Goal: Task Accomplishment & Management: Manage account settings

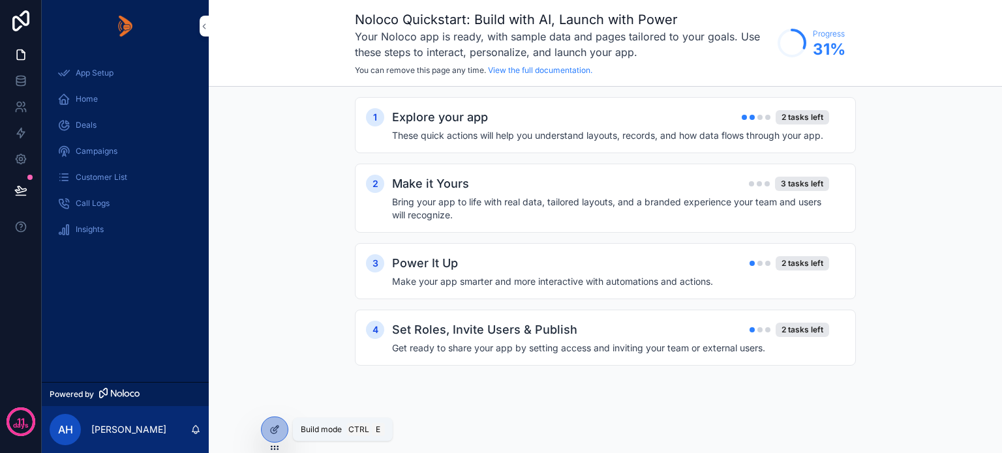
click at [272, 429] on icon at bounding box center [274, 430] width 10 height 10
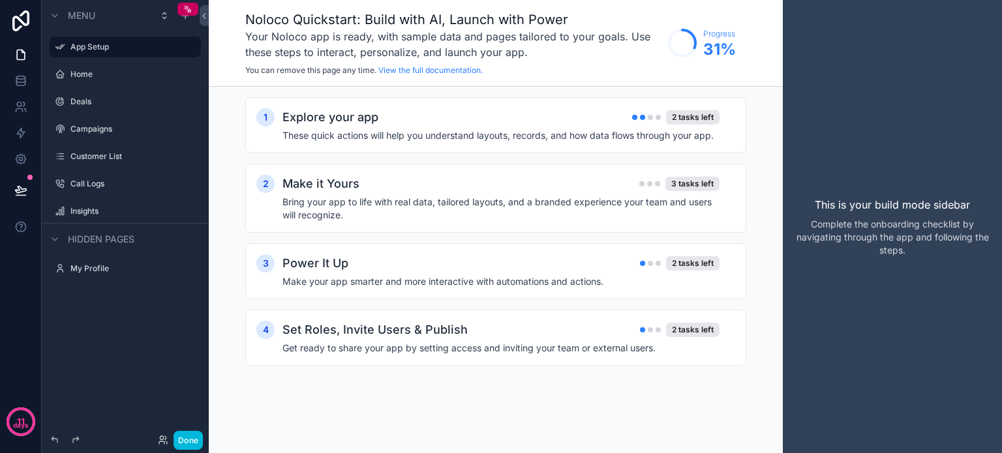
click at [97, 77] on label "Home" at bounding box center [131, 74] width 123 height 10
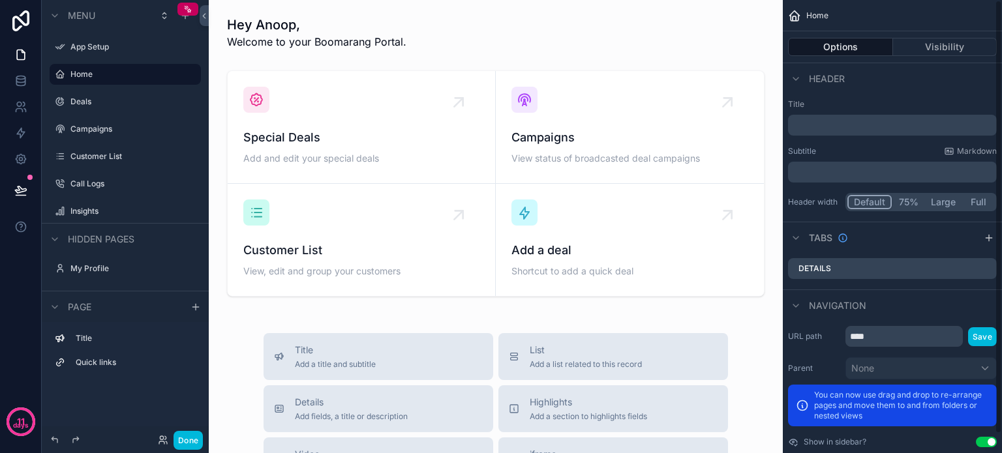
click at [933, 42] on button "Visibility" at bounding box center [945, 47] width 104 height 18
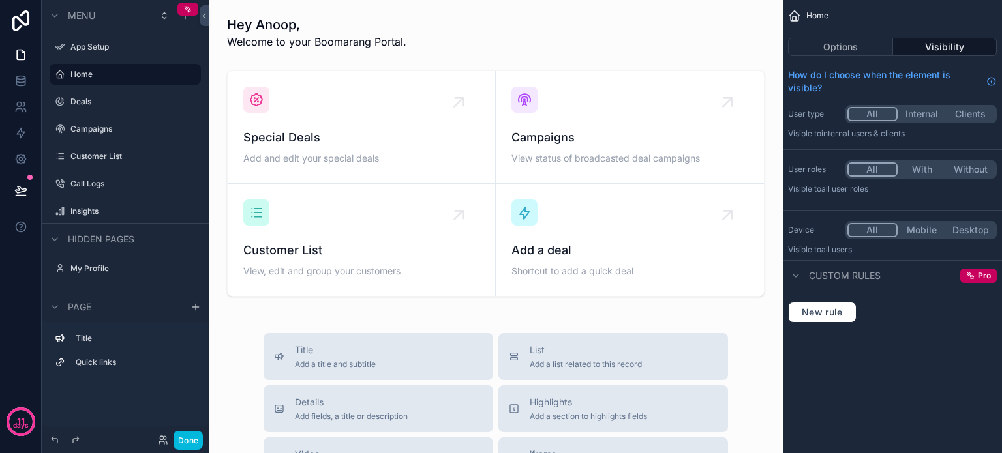
click at [97, 383] on div "Title Quick links" at bounding box center [125, 354] width 167 height 64
click at [15, 182] on button at bounding box center [21, 190] width 29 height 37
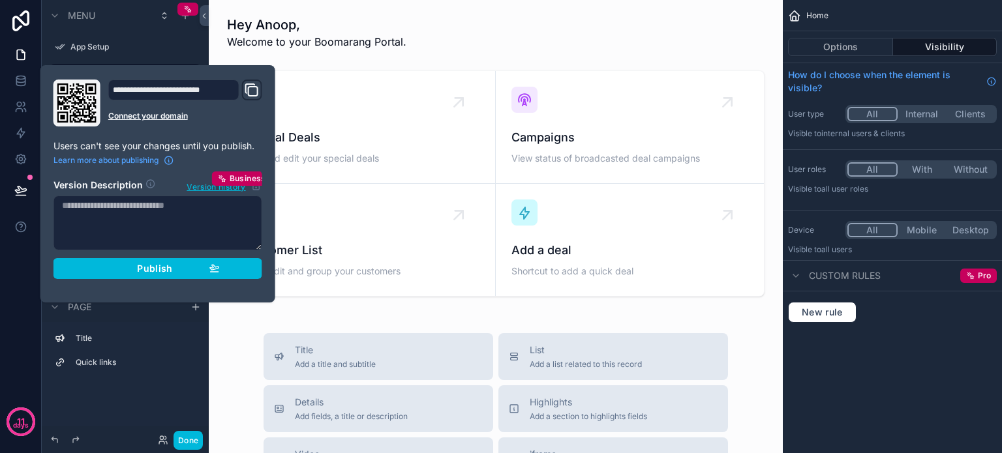
click at [149, 269] on span "Publish" at bounding box center [154, 269] width 35 height 12
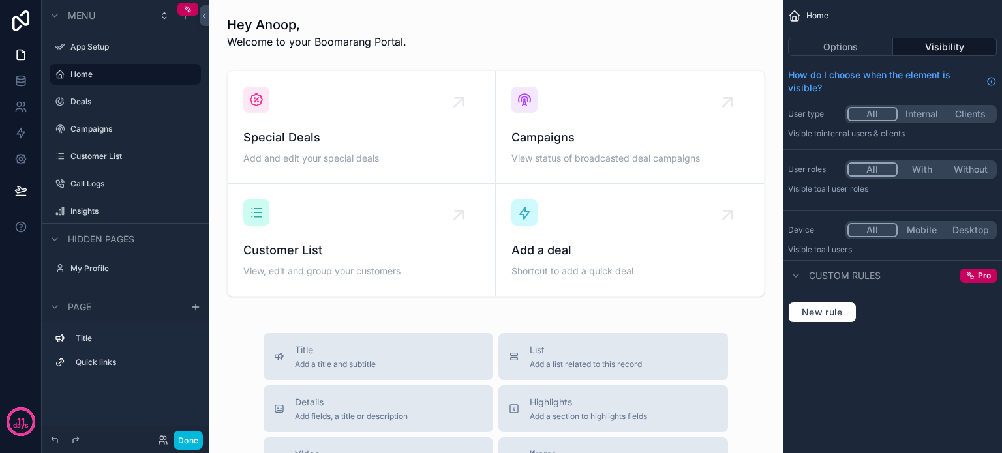
click at [103, 396] on div "Title Quick links" at bounding box center [125, 374] width 167 height 104
click at [52, 234] on icon "scrollable content" at bounding box center [55, 239] width 10 height 10
click at [55, 239] on icon "scrollable content" at bounding box center [55, 239] width 10 height 10
click at [0, 0] on icon "scrollable content" at bounding box center [0, 0] width 0 height 0
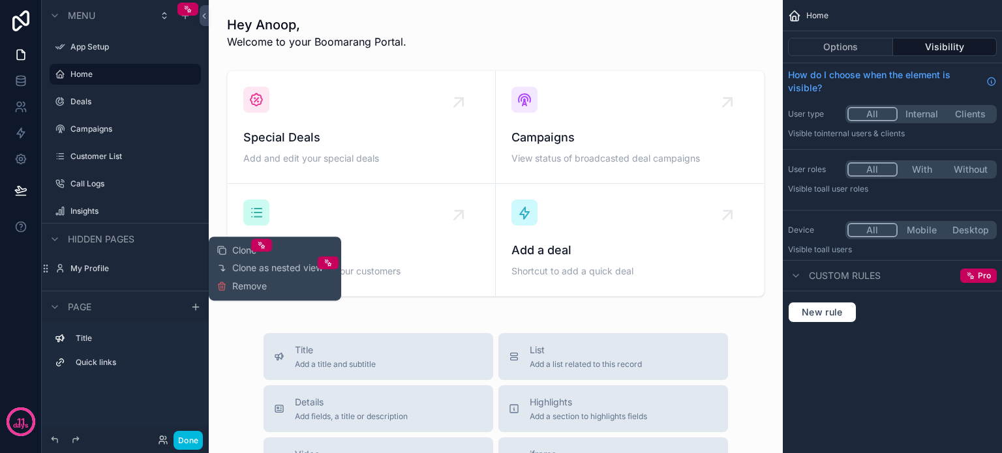
click at [70, 268] on div "My Profile" at bounding box center [125, 268] width 146 height 21
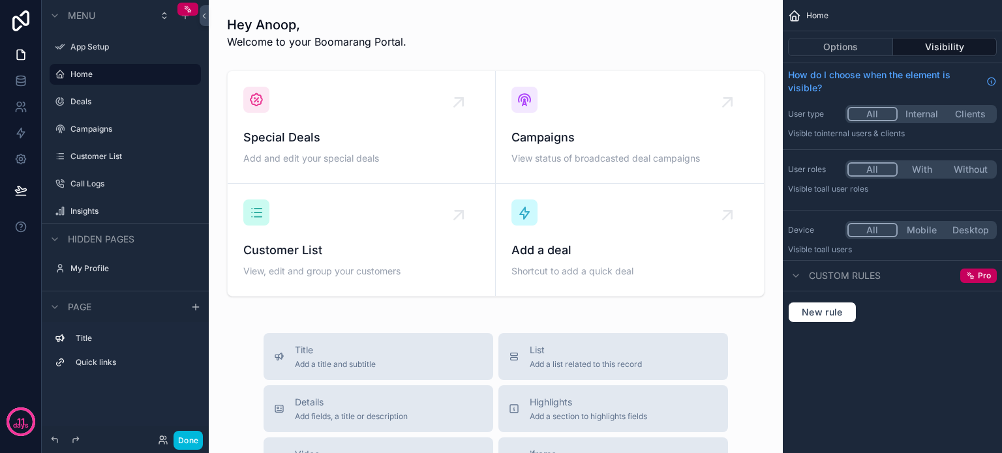
click at [92, 268] on label "My Profile" at bounding box center [131, 269] width 123 height 10
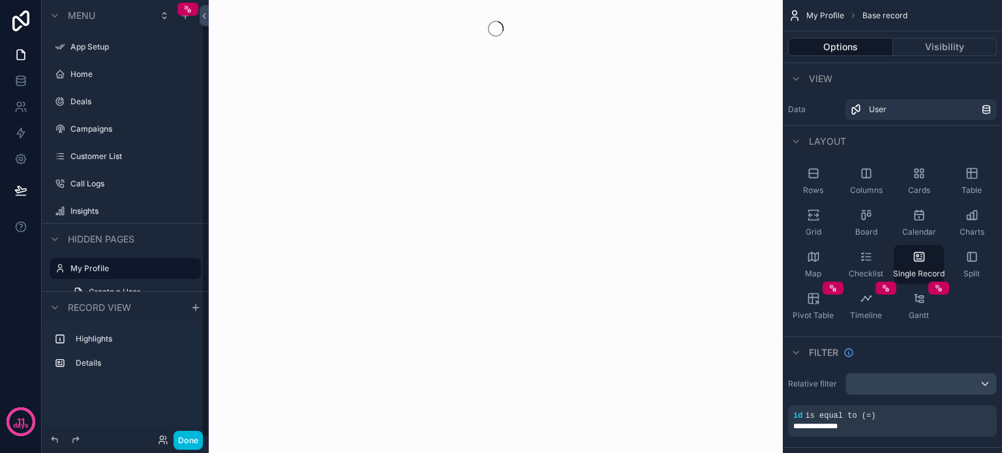
scroll to position [23, 0]
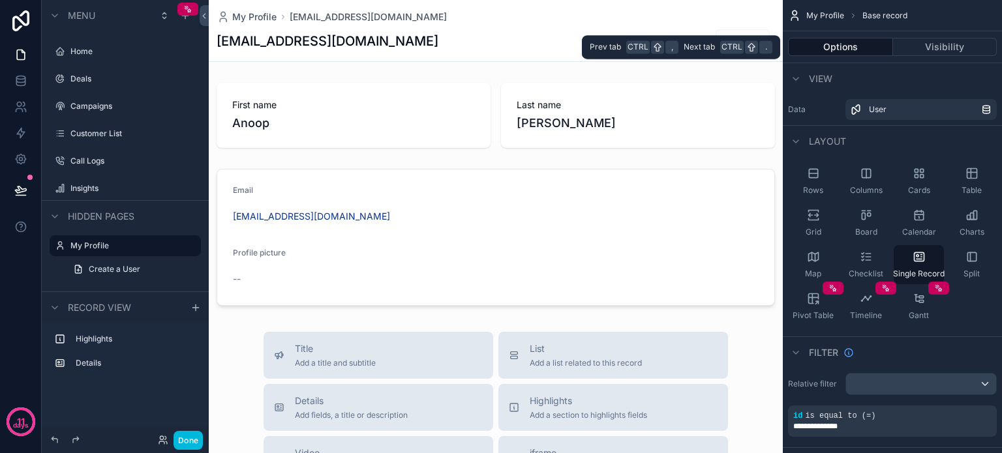
click at [941, 41] on button "Visibility" at bounding box center [945, 47] width 104 height 18
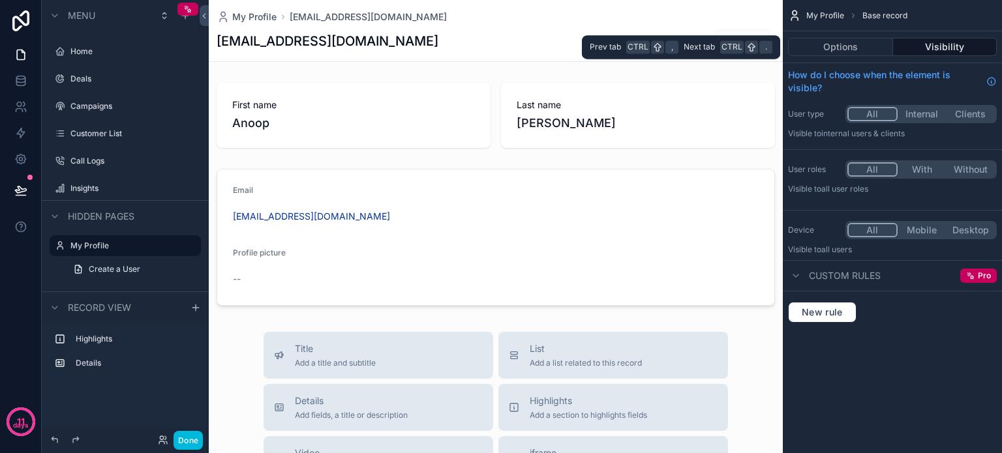
click at [845, 40] on button "Options" at bounding box center [840, 47] width 105 height 18
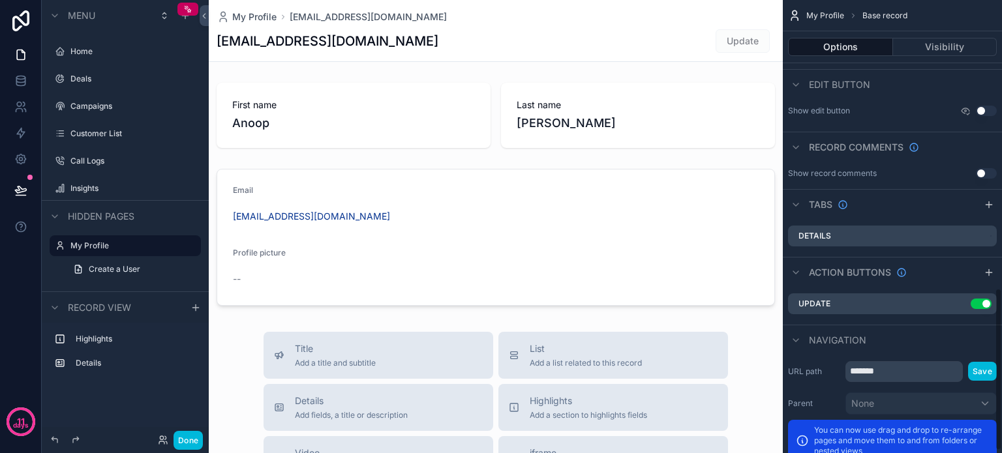
scroll to position [811, 0]
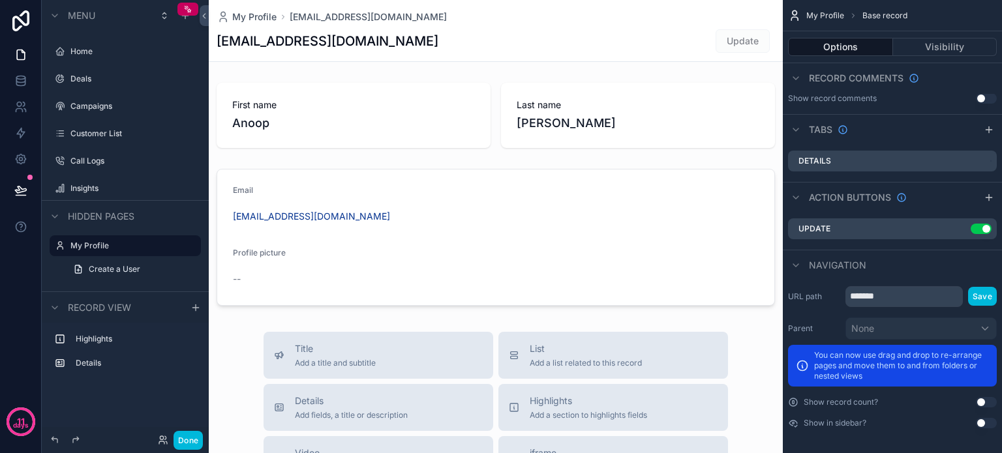
click at [78, 243] on label "My Profile" at bounding box center [131, 246] width 123 height 10
click at [77, 52] on label "Home" at bounding box center [131, 51] width 123 height 10
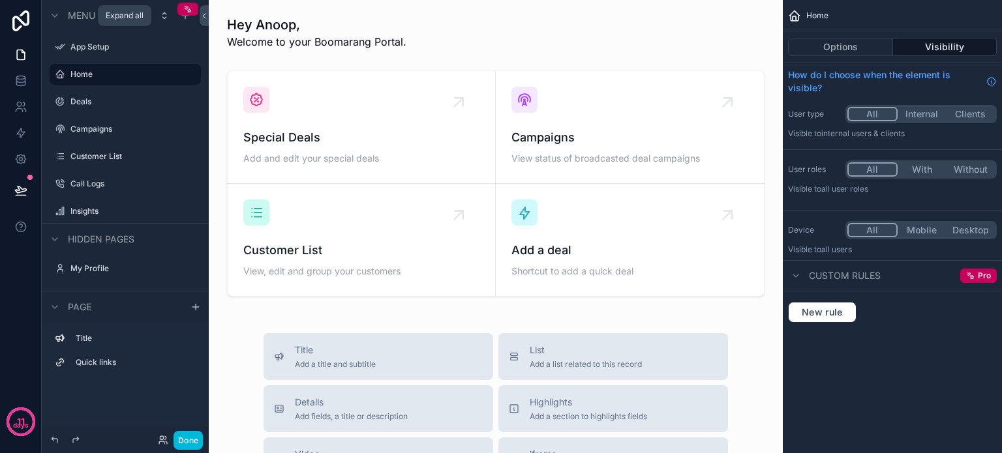
click at [161, 14] on icon "scrollable content" at bounding box center [164, 15] width 10 height 10
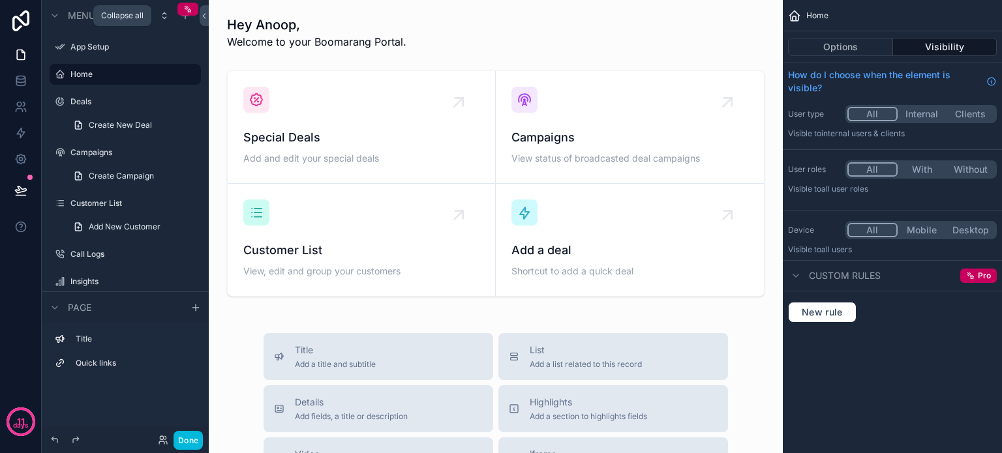
click at [161, 14] on icon "scrollable content" at bounding box center [164, 15] width 10 height 10
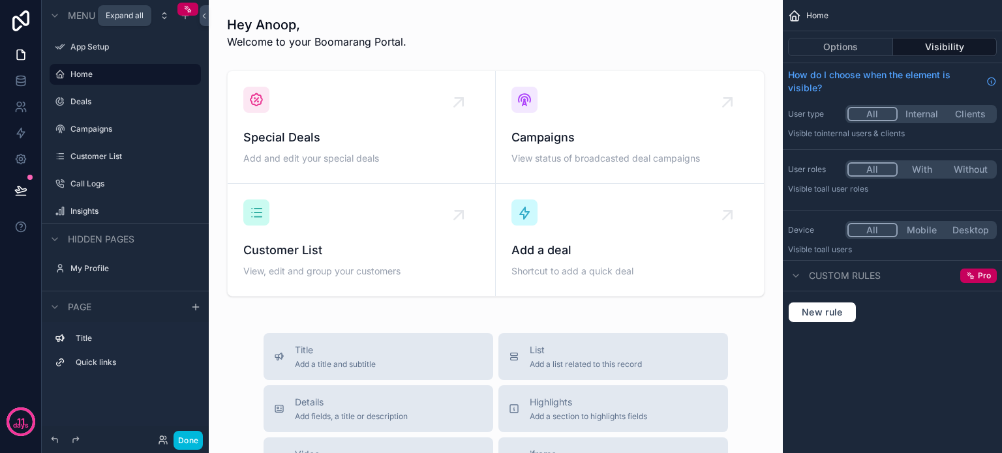
click at [161, 14] on icon "scrollable content" at bounding box center [164, 15] width 10 height 10
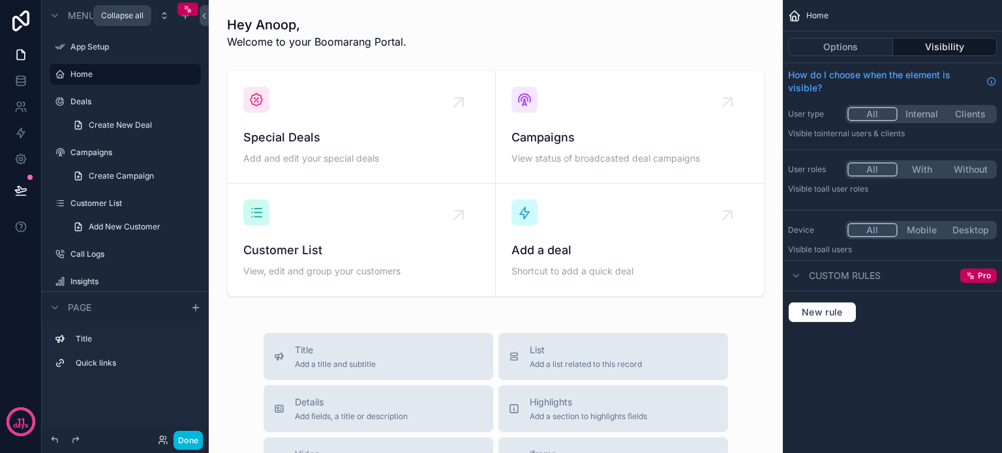
click at [161, 14] on icon "scrollable content" at bounding box center [164, 15] width 10 height 10
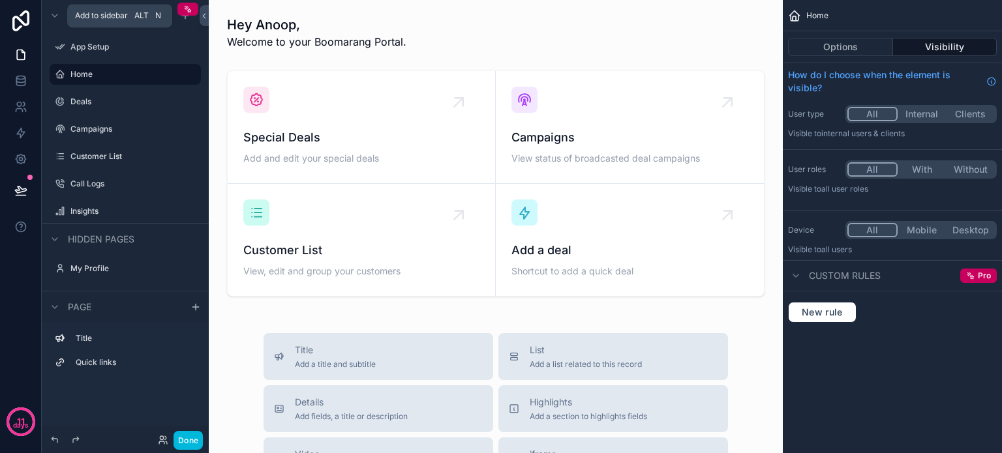
click at [185, 18] on icon "scrollable content" at bounding box center [185, 15] width 10 height 10
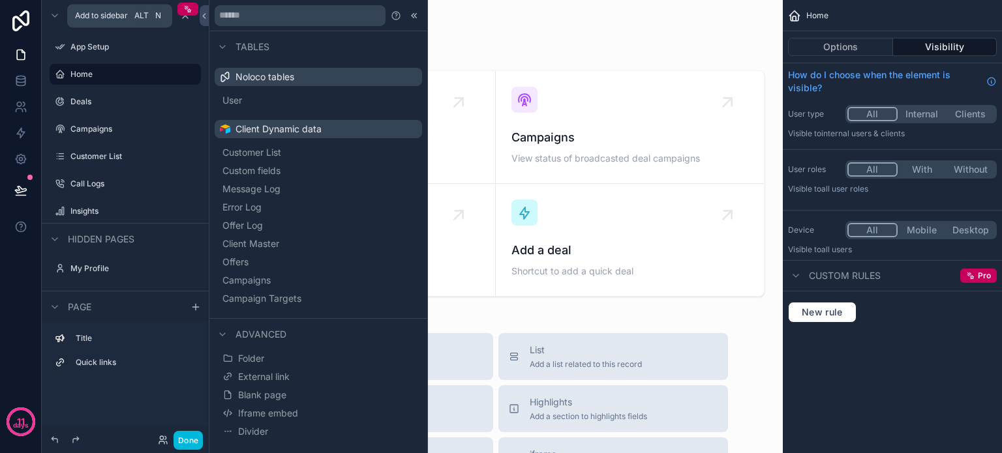
click at [185, 18] on icon "scrollable content" at bounding box center [185, 15] width 10 height 10
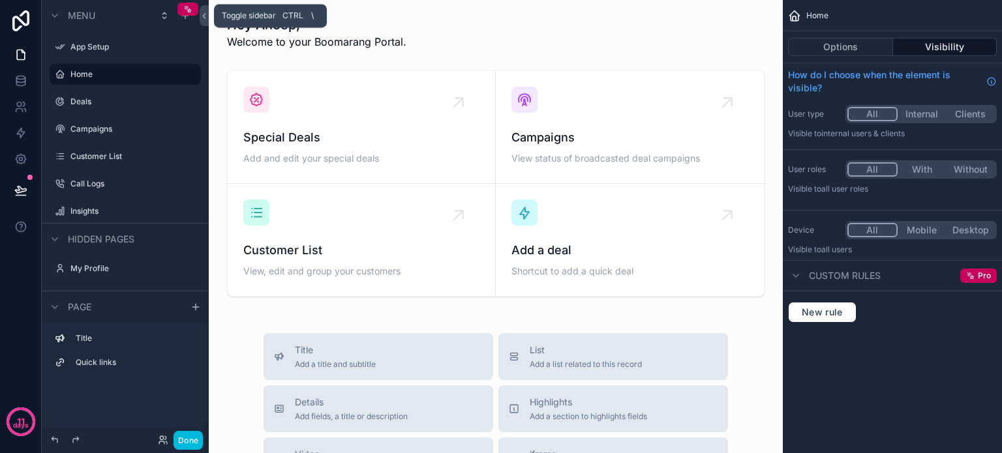
click at [200, 18] on icon at bounding box center [204, 16] width 9 height 10
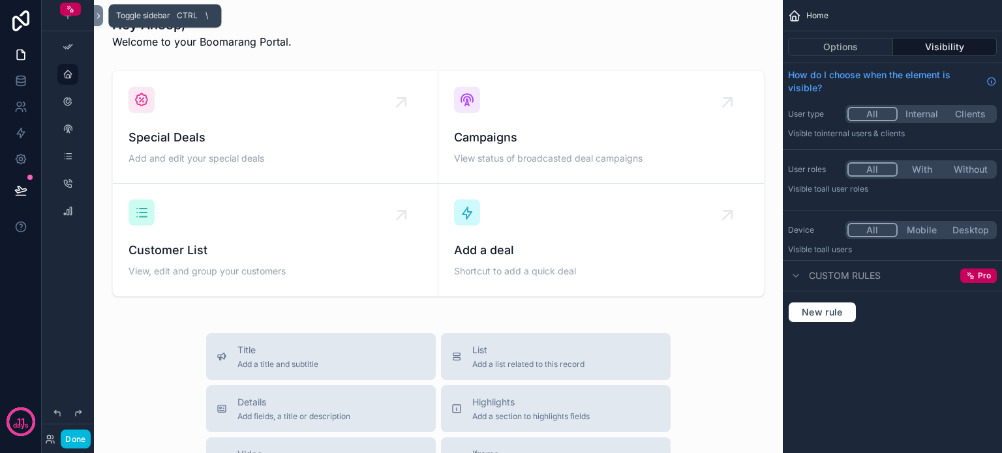
click at [97, 18] on icon at bounding box center [98, 16] width 9 height 10
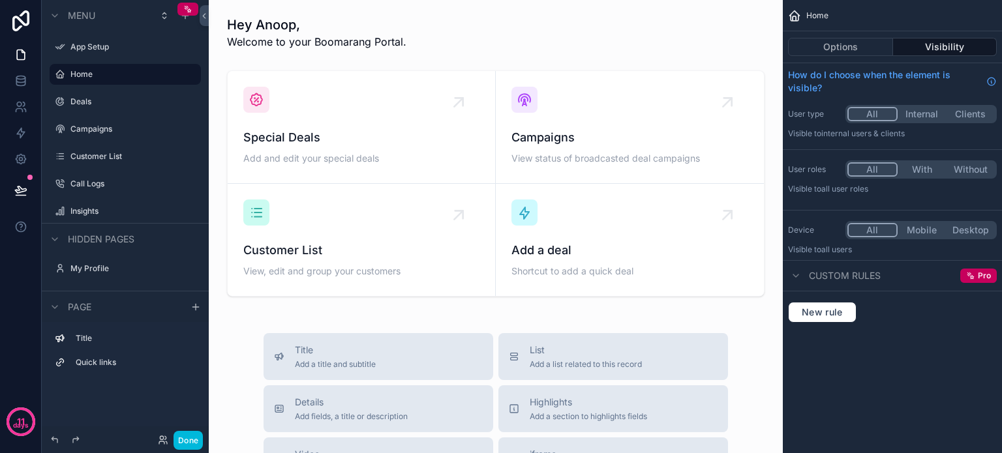
click at [104, 51] on label "App Setup" at bounding box center [131, 47] width 123 height 10
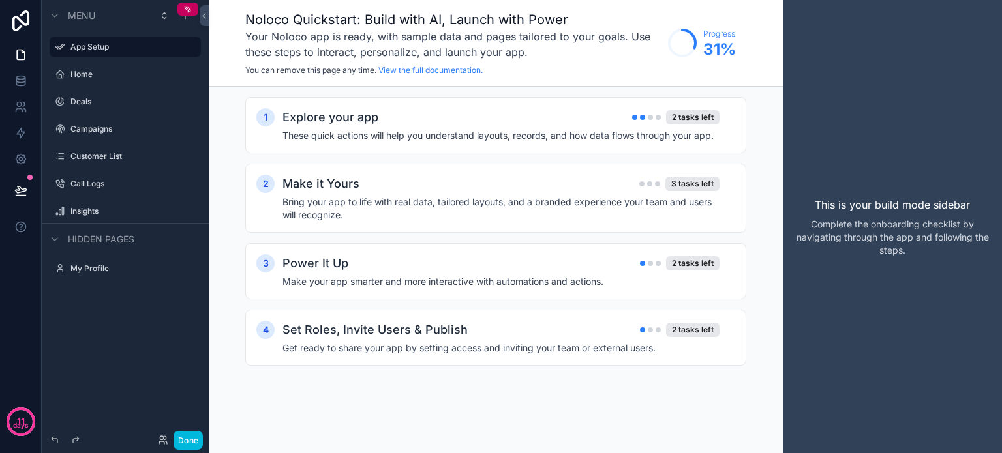
click at [527, 193] on div "Make it Yours 3 tasks left Bring your app to life with real data, tailored layo…" at bounding box center [508, 198] width 453 height 47
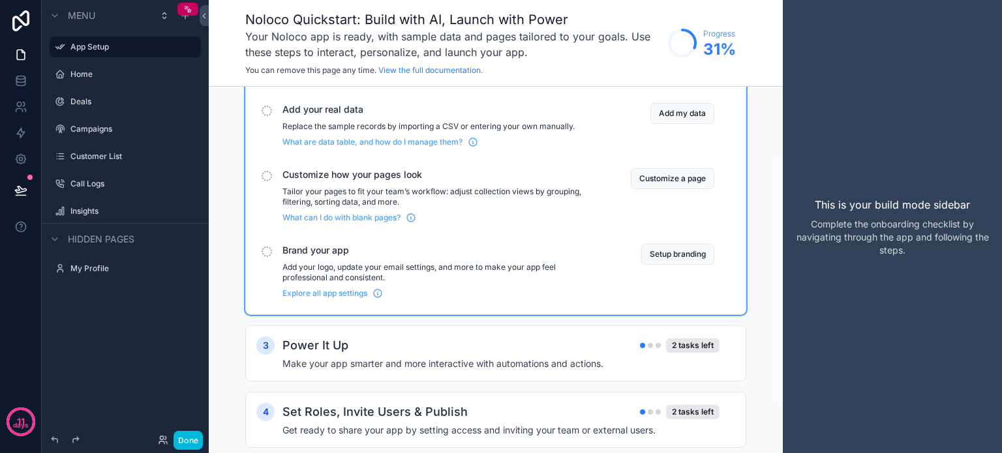
scroll to position [170, 0]
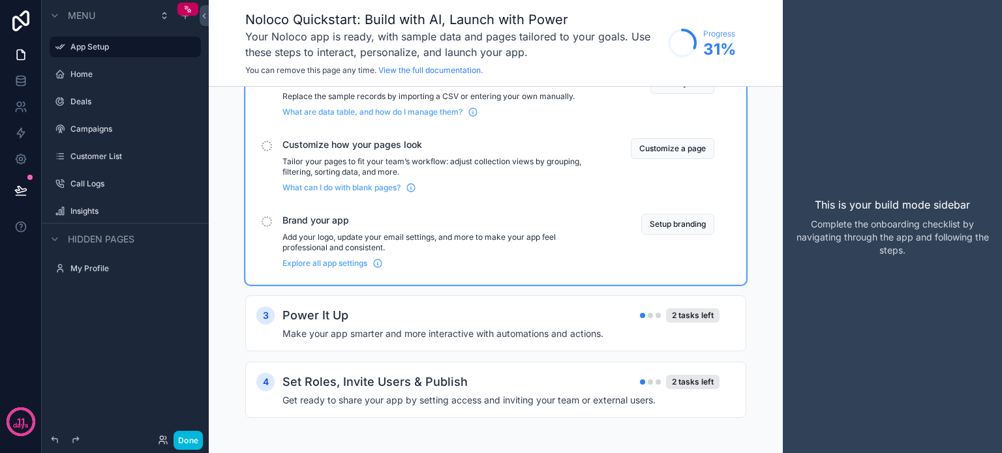
click at [661, 222] on button "Setup branding" at bounding box center [677, 224] width 73 height 21
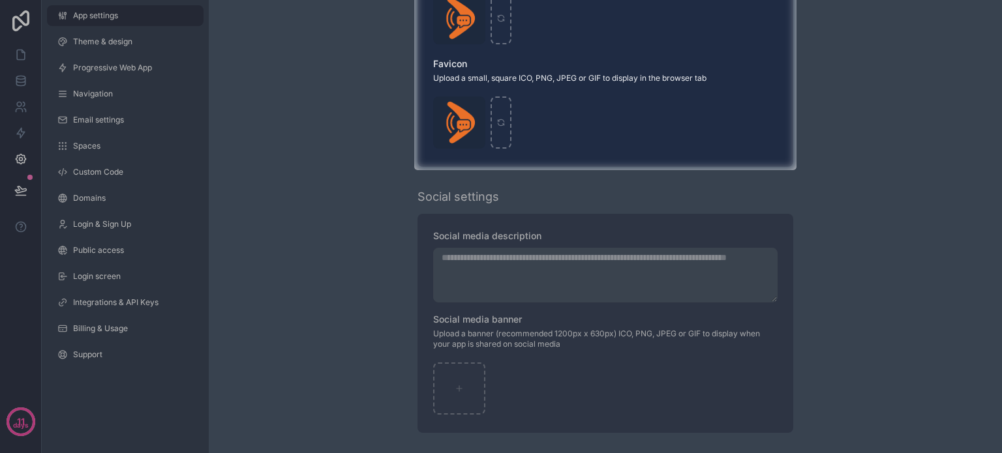
scroll to position [243, 0]
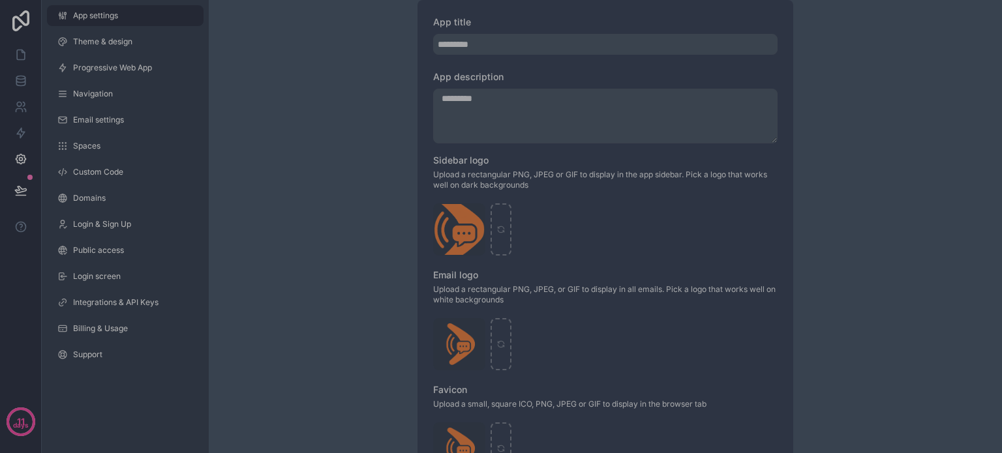
click at [136, 121] on link "Email settings" at bounding box center [125, 120] width 157 height 21
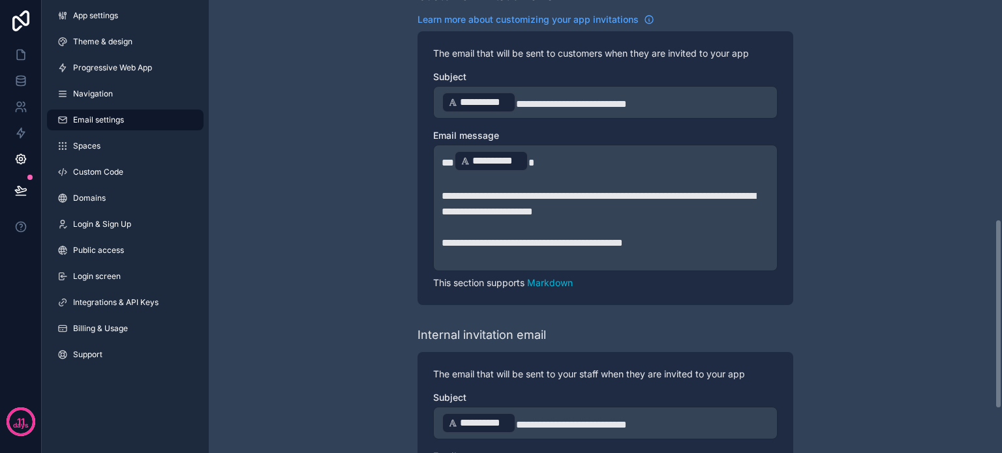
scroll to position [457, 0]
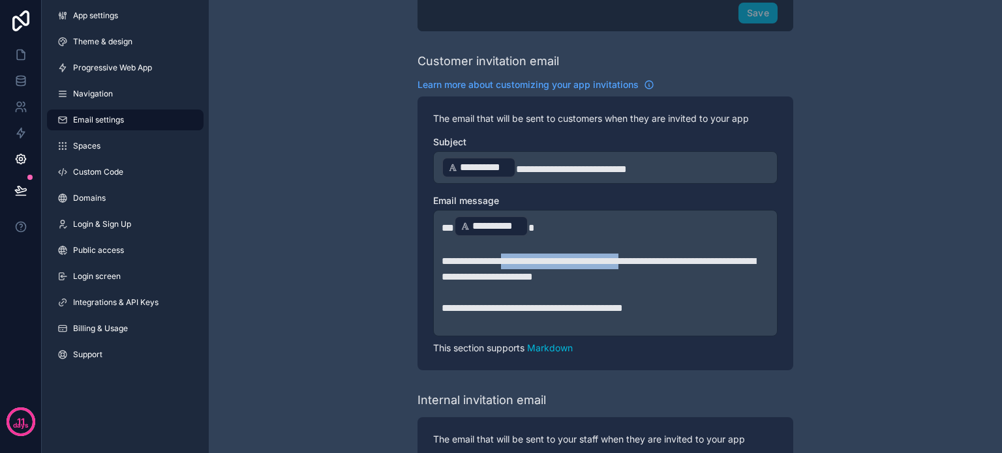
drag, startPoint x: 525, startPoint y: 259, endPoint x: 665, endPoint y: 263, distance: 140.3
click at [665, 263] on span "**********" at bounding box center [599, 268] width 314 height 25
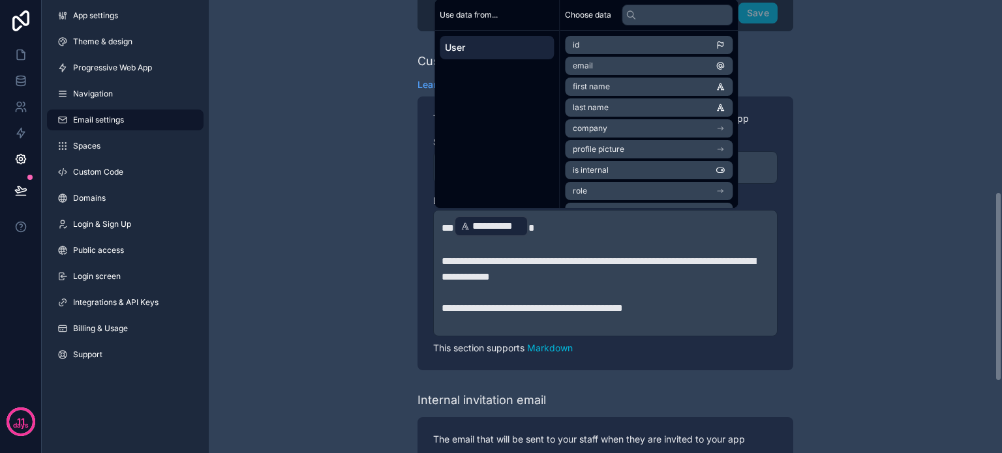
click at [896, 260] on div "**********" at bounding box center [605, 76] width 793 height 1067
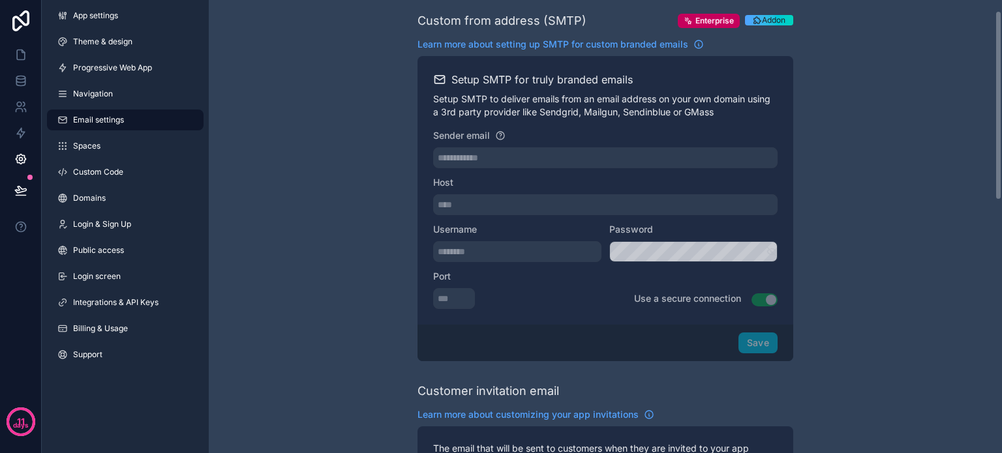
scroll to position [261, 0]
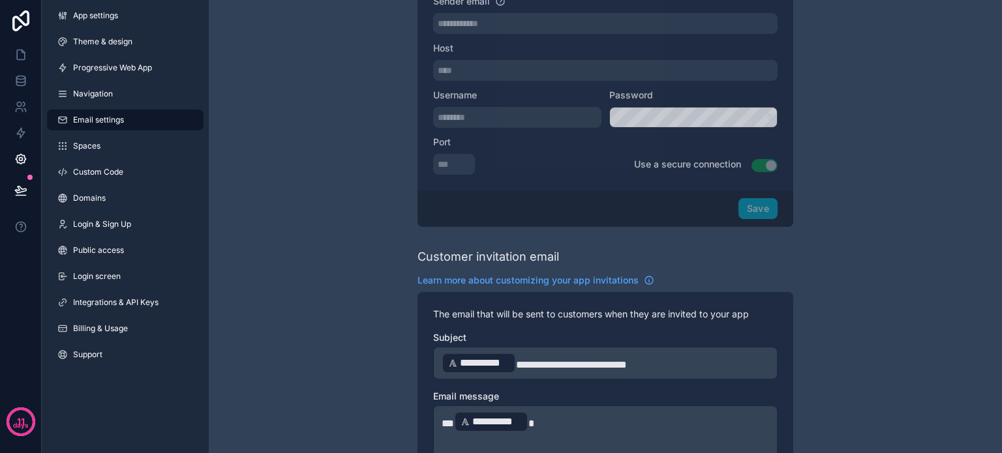
click at [766, 213] on div "Save" at bounding box center [605, 208] width 376 height 37
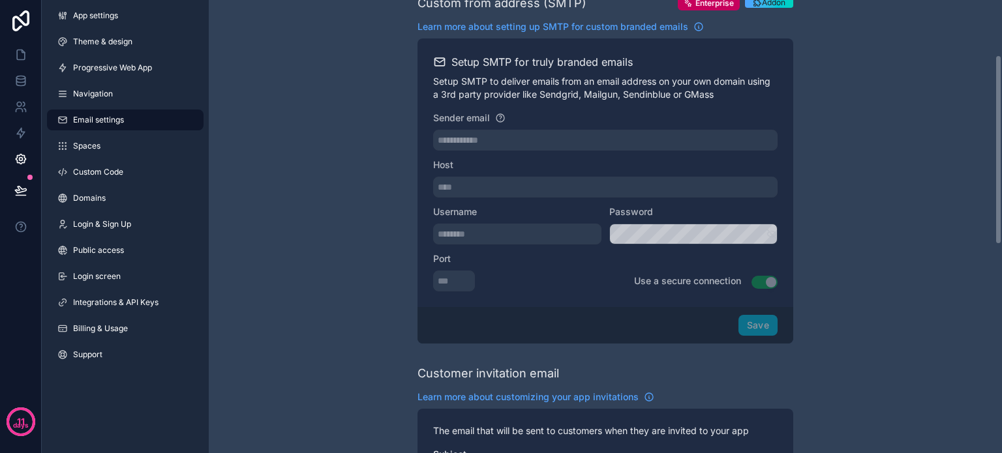
scroll to position [130, 0]
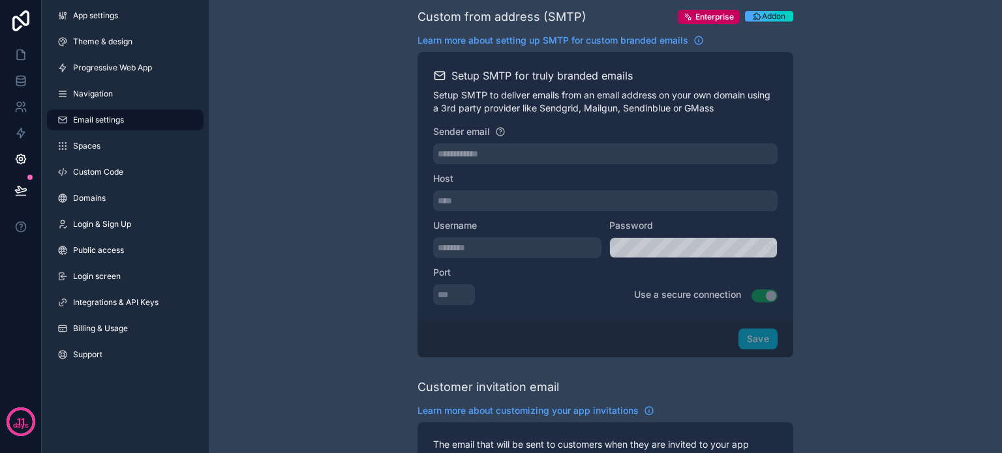
click at [70, 275] on link "Login screen" at bounding box center [125, 276] width 157 height 21
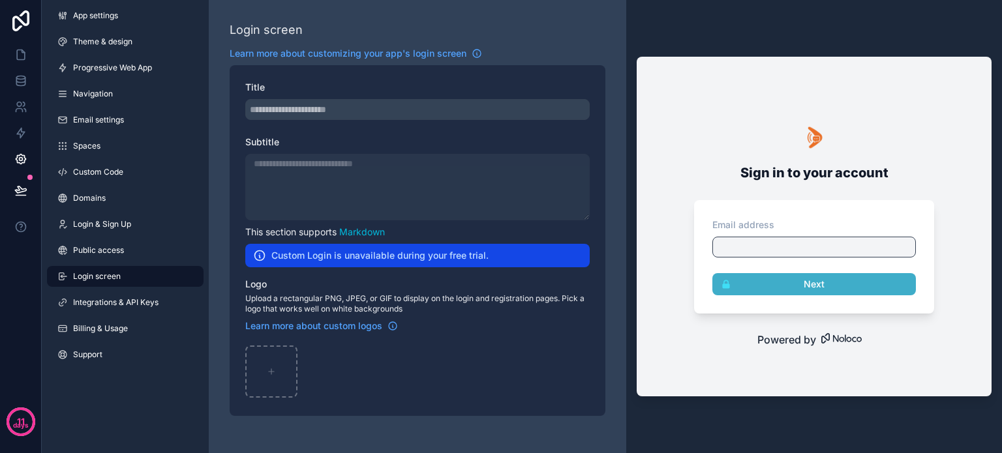
click at [264, 252] on icon "scrollable content" at bounding box center [260, 255] width 10 height 10
click at [114, 305] on span "Integrations & API Keys" at bounding box center [115, 302] width 85 height 10
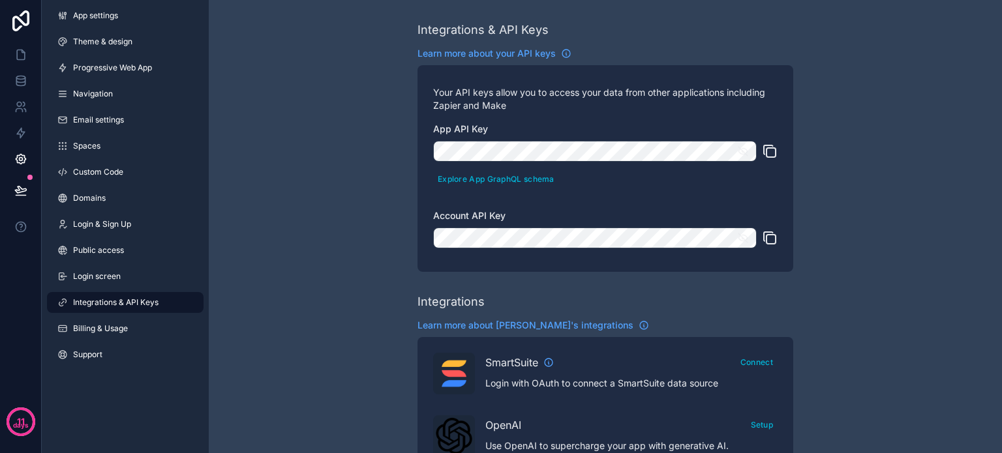
click at [95, 324] on span "Billing & Usage" at bounding box center [100, 329] width 55 height 10
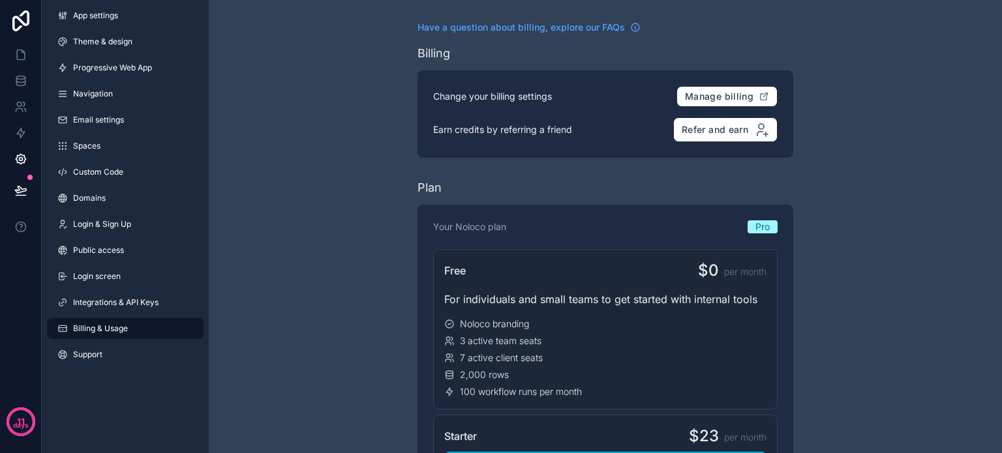
click at [97, 169] on span "Custom Code" at bounding box center [98, 172] width 50 height 10
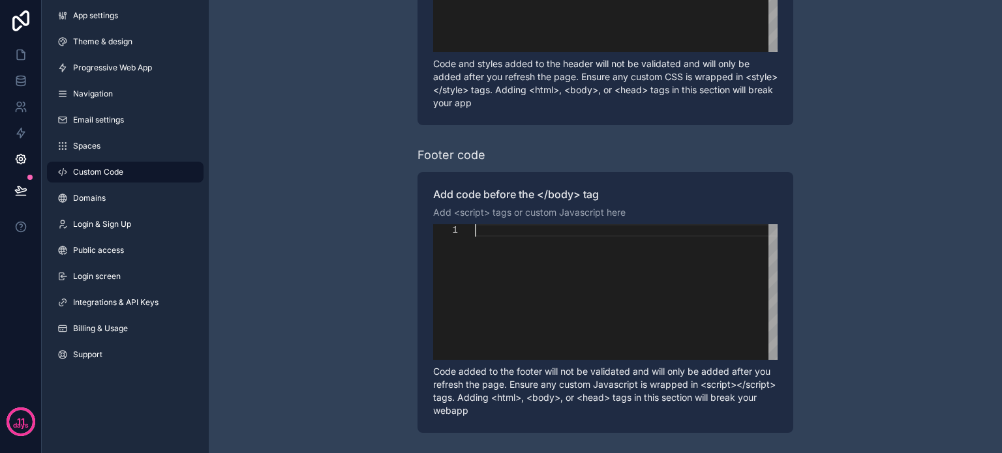
click at [489, 259] on div "scrollable content" at bounding box center [626, 292] width 303 height 136
paste textarea "**********"
type textarea "**********"
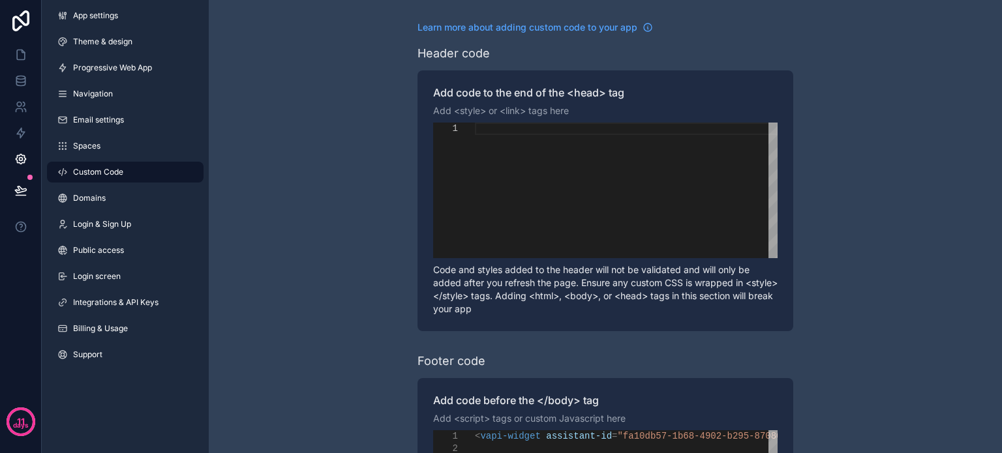
click at [337, 269] on div "Learn more about adding custom code to your app Header code Add code to the end…" at bounding box center [605, 330] width 793 height 660
click at [19, 182] on button at bounding box center [21, 190] width 29 height 37
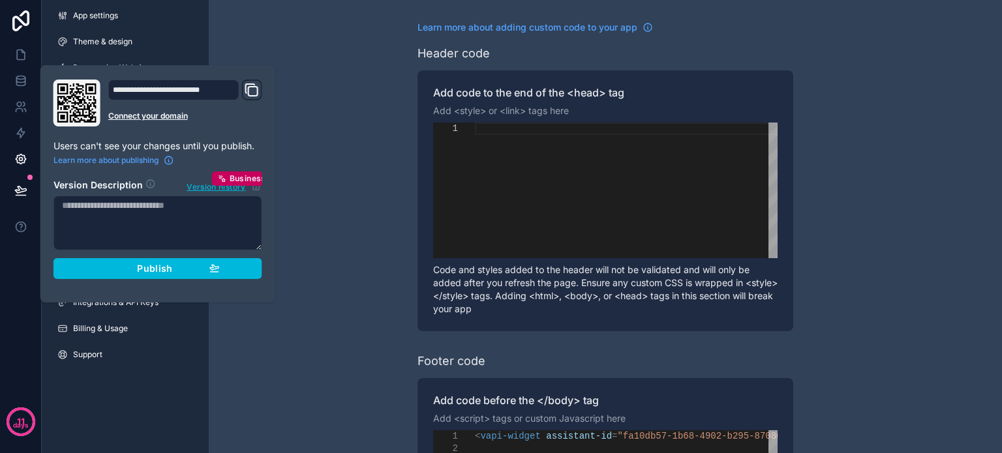
click at [138, 264] on span "Publish" at bounding box center [154, 269] width 35 height 12
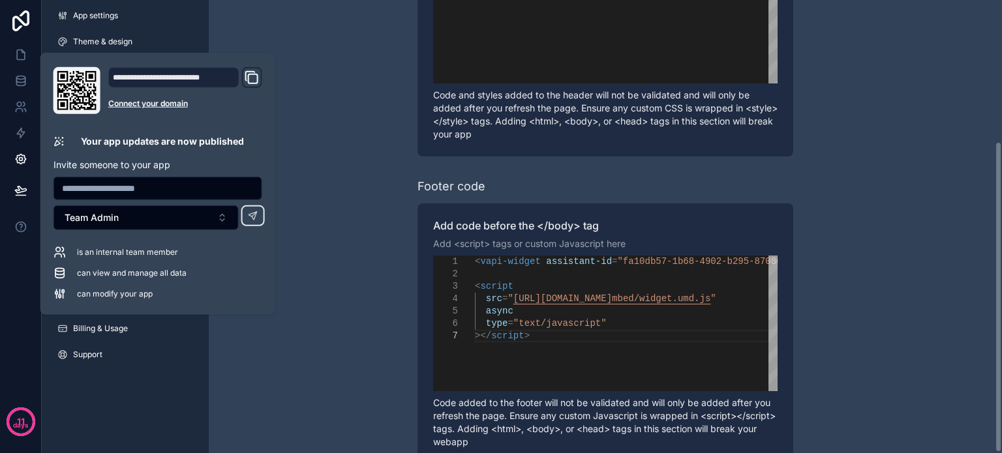
scroll to position [206, 0]
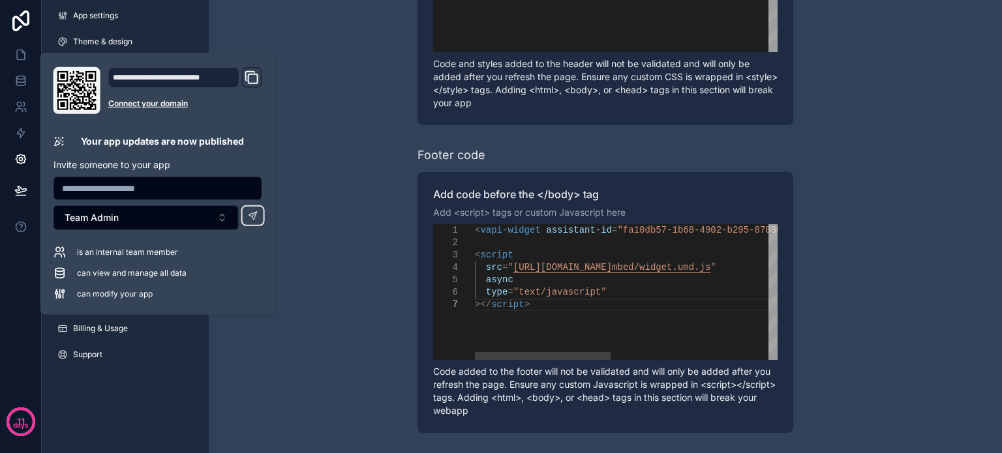
click at [611, 326] on div "< vapi-widget assistant-id = "fa10db57-1b68-4902-b295-87080e1933d5" public-key …" at bounding box center [811, 329] width 673 height 210
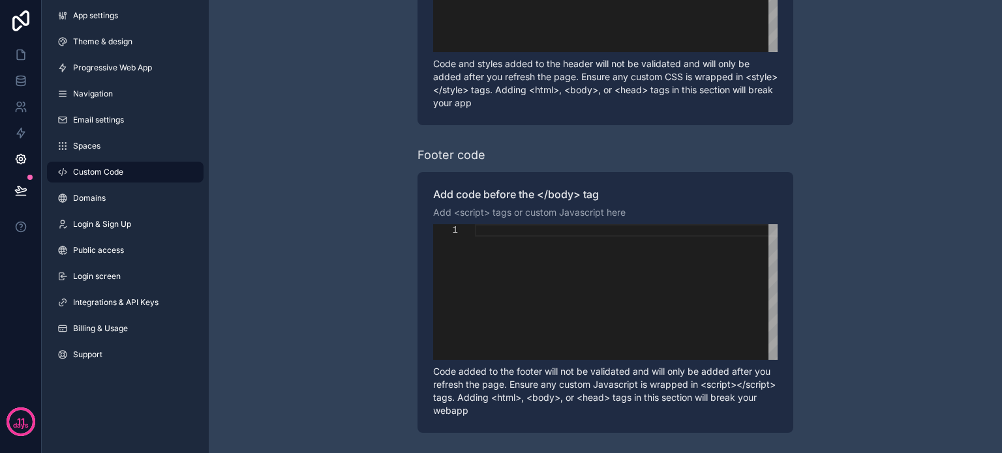
click at [358, 289] on div "Learn more about adding custom code to your app Header code Add code to the end…" at bounding box center [605, 124] width 793 height 660
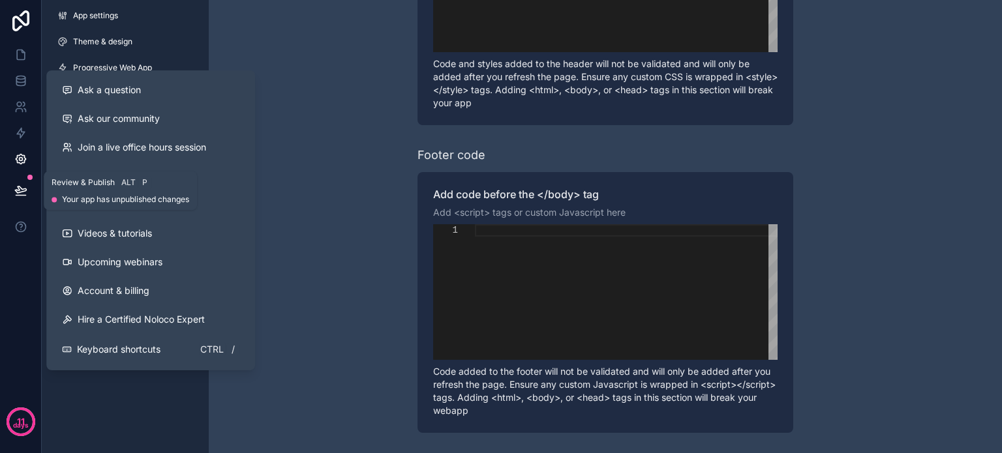
click at [22, 184] on icon at bounding box center [20, 190] width 13 height 13
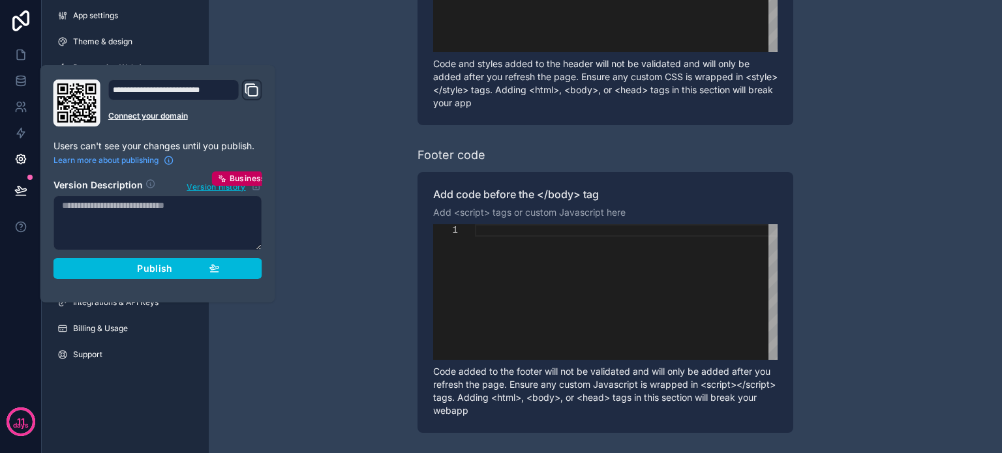
click at [112, 270] on div "Publish" at bounding box center [158, 269] width 124 height 12
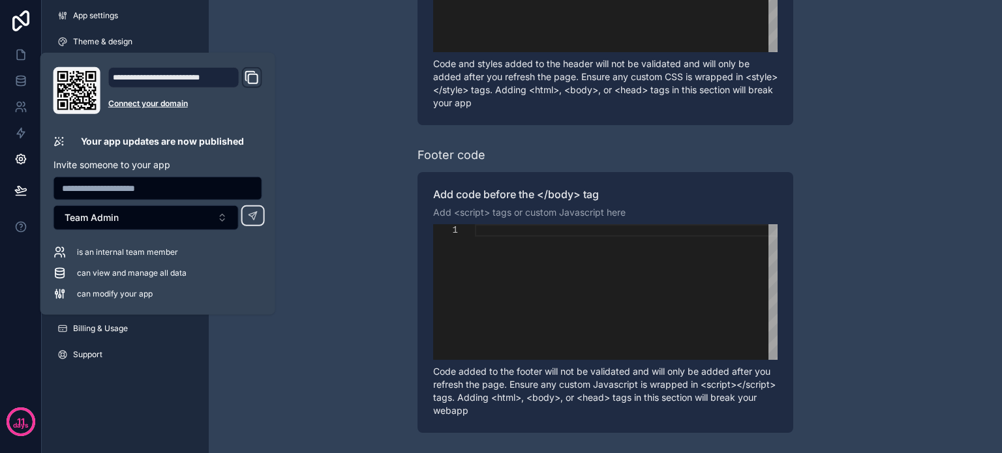
click at [879, 168] on div "Learn more about adding custom code to your app Header code Add code to the end…" at bounding box center [605, 124] width 793 height 660
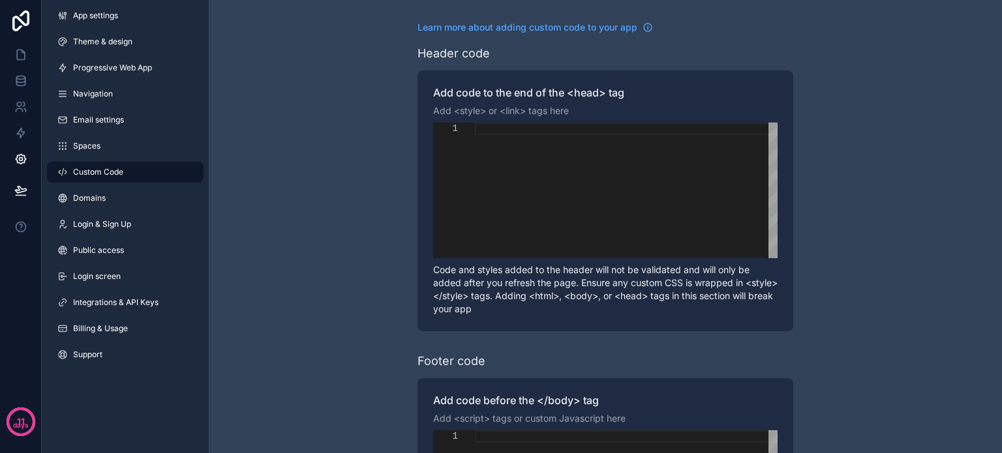
click at [491, 197] on div "scrollable content" at bounding box center [626, 191] width 303 height 136
paste textarea "**********"
type textarea "**********"
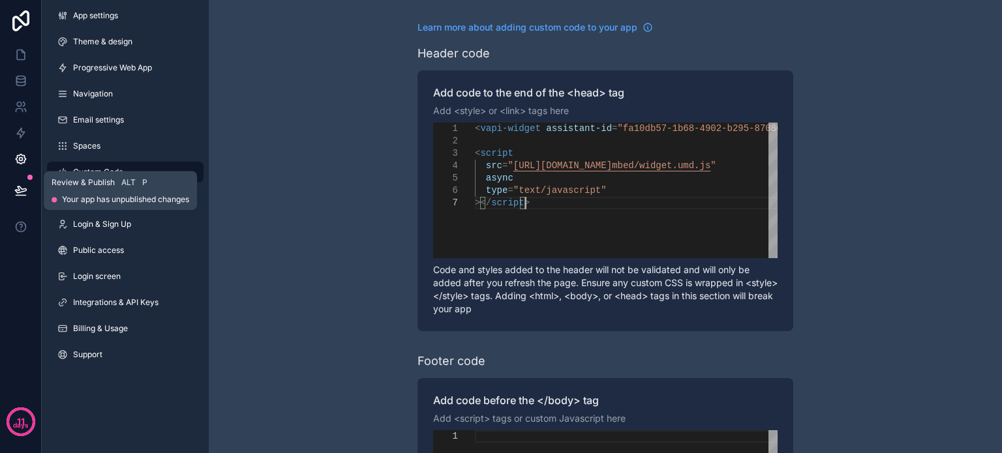
click at [15, 185] on icon at bounding box center [20, 190] width 13 height 13
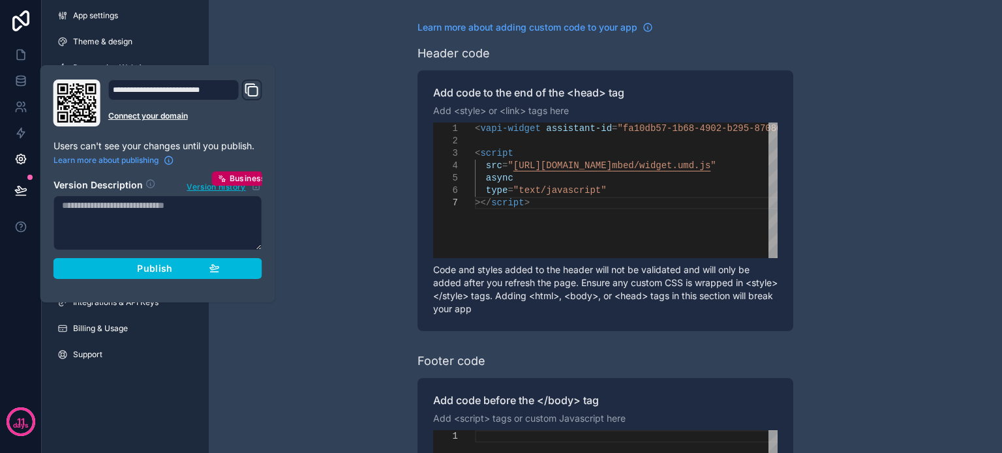
click at [96, 263] on div "Publish" at bounding box center [158, 269] width 124 height 12
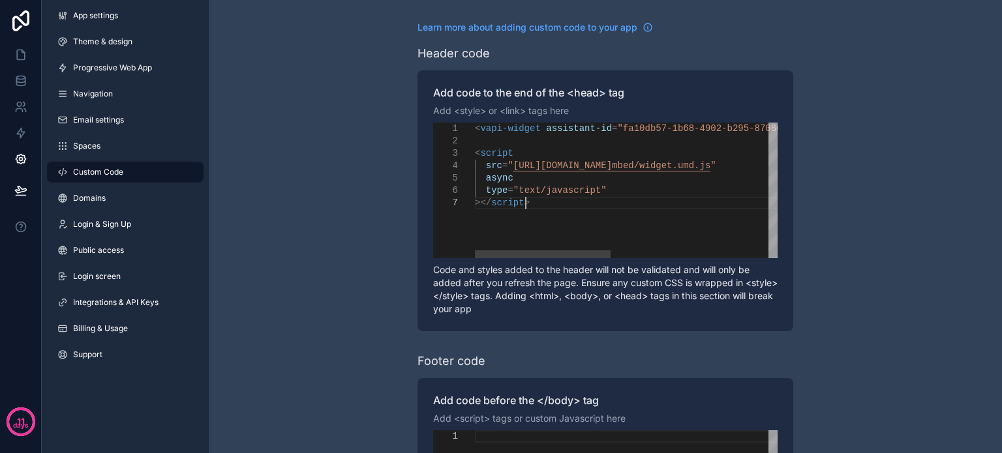
click at [491, 244] on div "< vapi-widget assistant-id = "fa10db57-1b68-4902-b295-87080e1933d5" public-key …" at bounding box center [811, 228] width 673 height 210
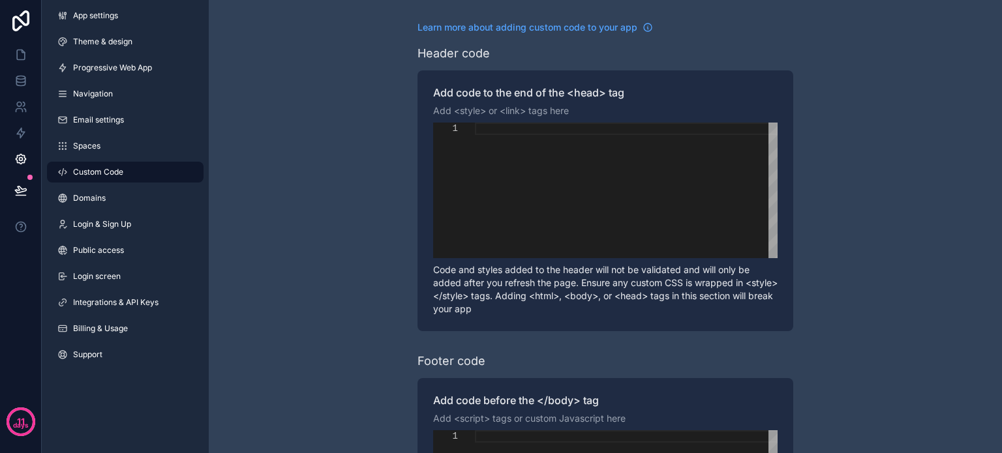
click at [277, 299] on div "Learn more about adding custom code to your app Header code Add code to the end…" at bounding box center [605, 330] width 793 height 660
click at [21, 193] on icon at bounding box center [20, 190] width 13 height 13
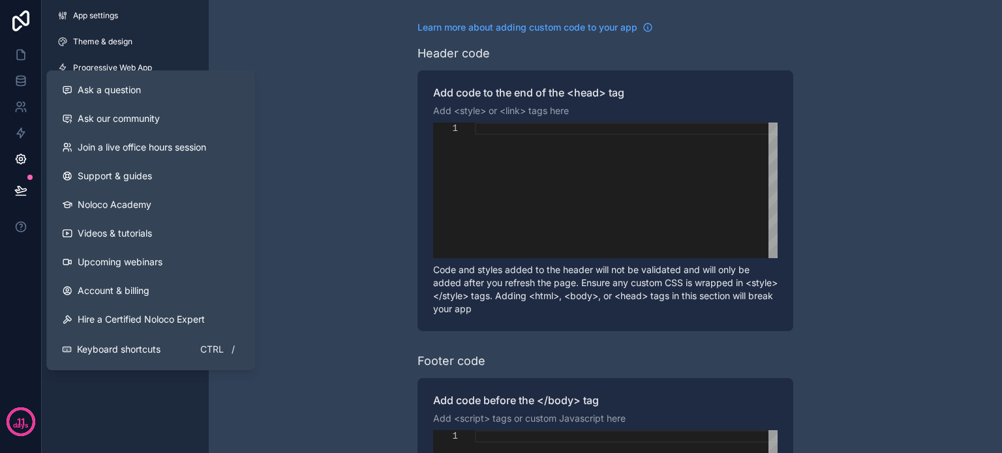
click at [98, 399] on div "App settings Theme & design Progressive Web App Navigation Email settings Space…" at bounding box center [125, 226] width 167 height 453
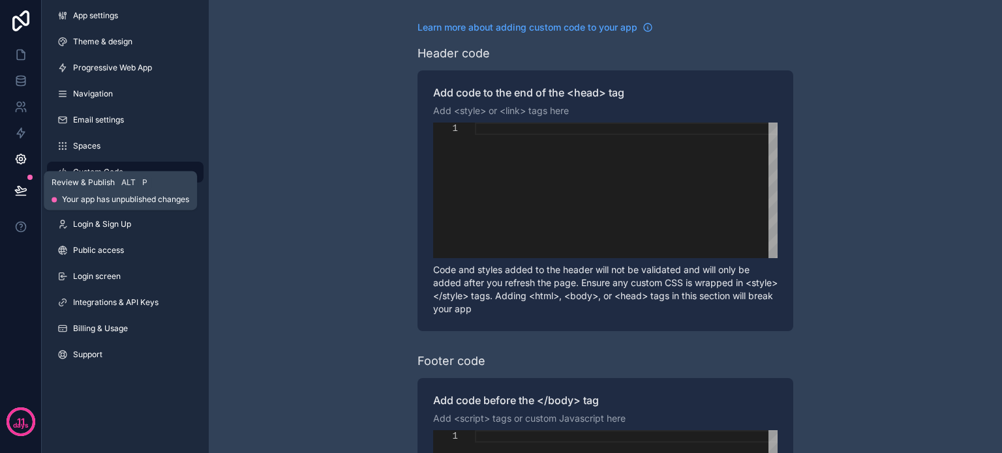
click at [23, 192] on icon at bounding box center [20, 190] width 11 height 7
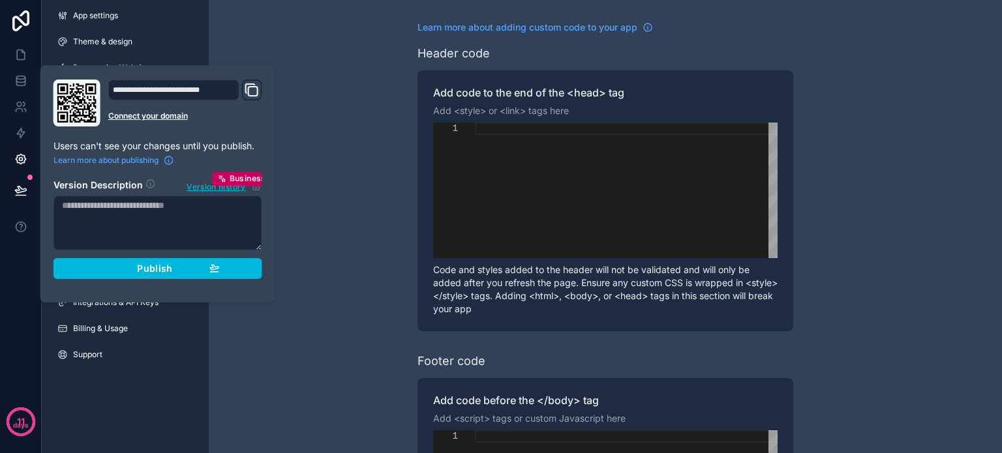
click at [115, 270] on div "Publish" at bounding box center [158, 269] width 124 height 12
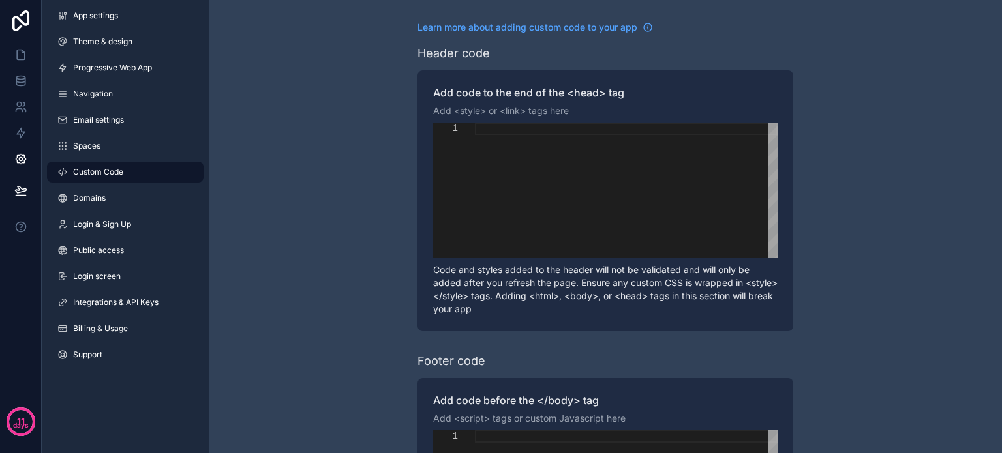
click at [881, 175] on div "Learn more about adding custom code to your app Header code Add code to the end…" at bounding box center [605, 330] width 793 height 660
click at [16, 57] on icon at bounding box center [20, 54] width 13 height 13
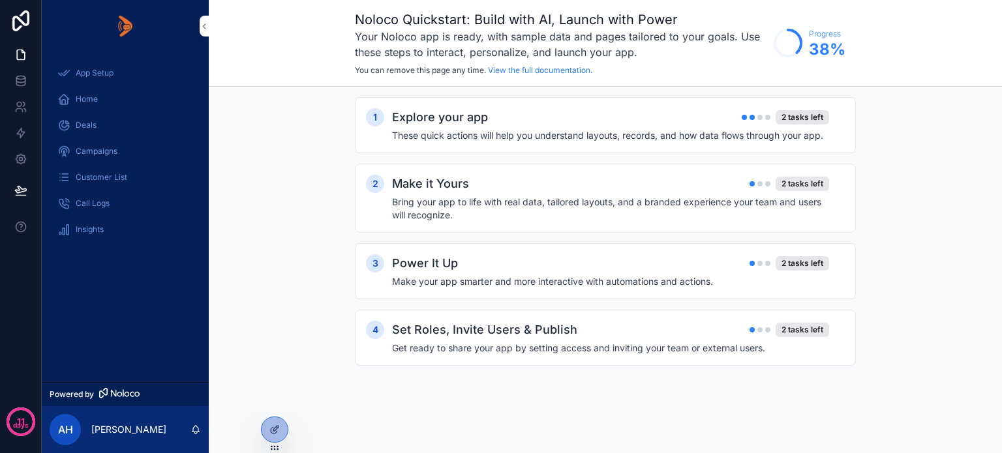
click at [88, 122] on span "Deals" at bounding box center [86, 125] width 21 height 10
